Goal: Task Accomplishment & Management: Manage account settings

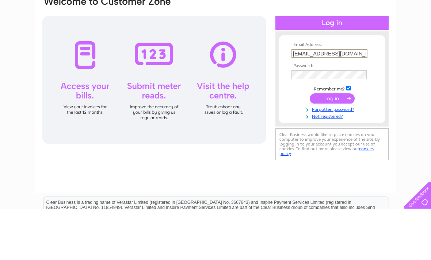
type input "[EMAIL_ADDRESS][DOMAIN_NAME]"
click at [330, 145] on input "submit" at bounding box center [331, 150] width 45 height 10
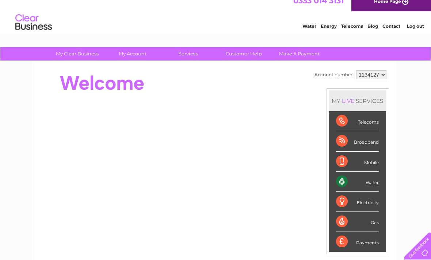
scroll to position [8, 0]
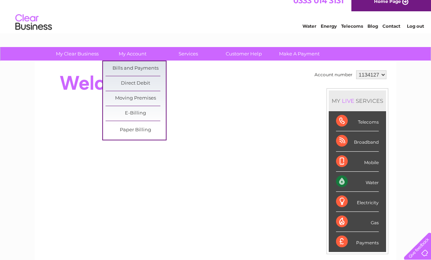
click at [157, 64] on link "Bills and Payments" at bounding box center [135, 68] width 60 height 15
click at [144, 61] on link "Bills and Payments" at bounding box center [135, 68] width 60 height 15
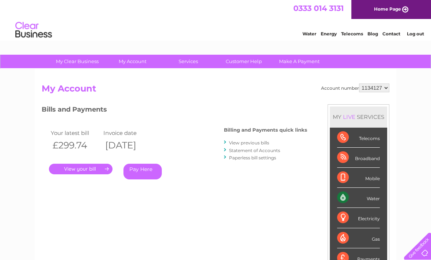
click at [103, 167] on link "." at bounding box center [80, 169] width 63 height 11
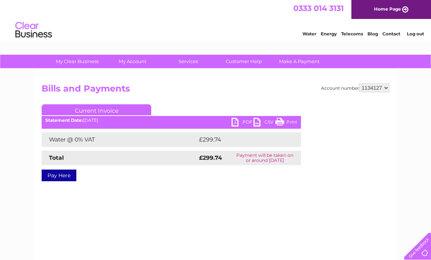
scroll to position [3, 0]
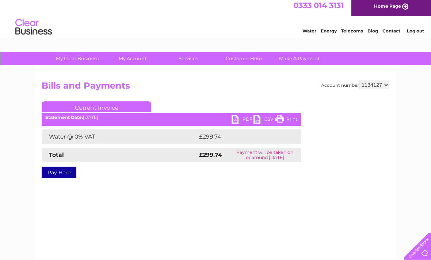
click at [244, 119] on link "PDF" at bounding box center [242, 120] width 22 height 11
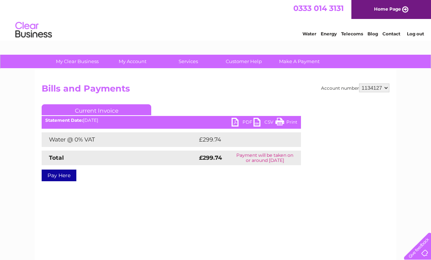
click at [417, 32] on link "Log out" at bounding box center [415, 33] width 17 height 5
